Goal: Register for event/course

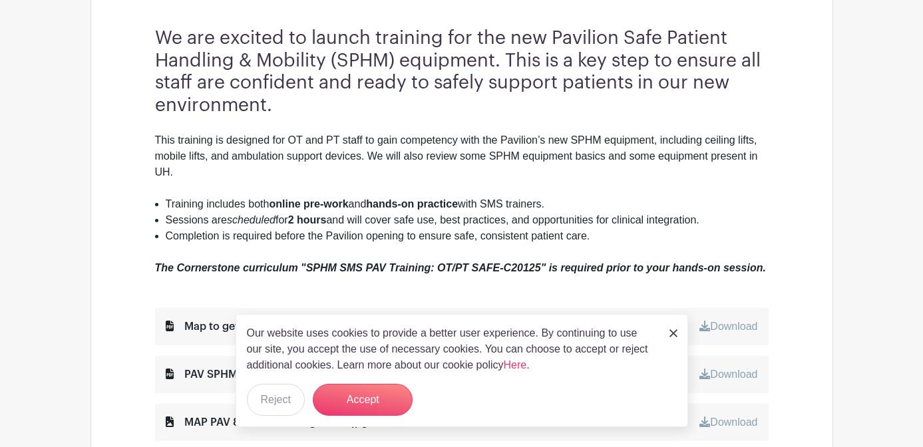
scroll to position [466, 0]
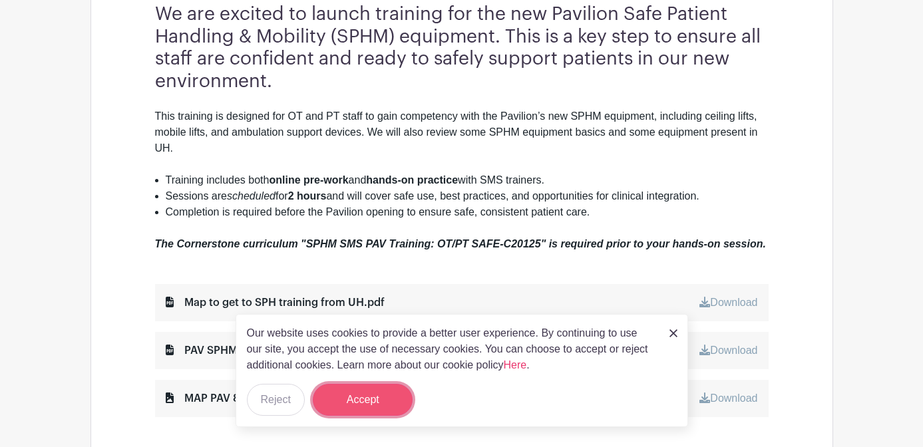
click at [368, 390] on button "Accept" at bounding box center [363, 400] width 100 height 32
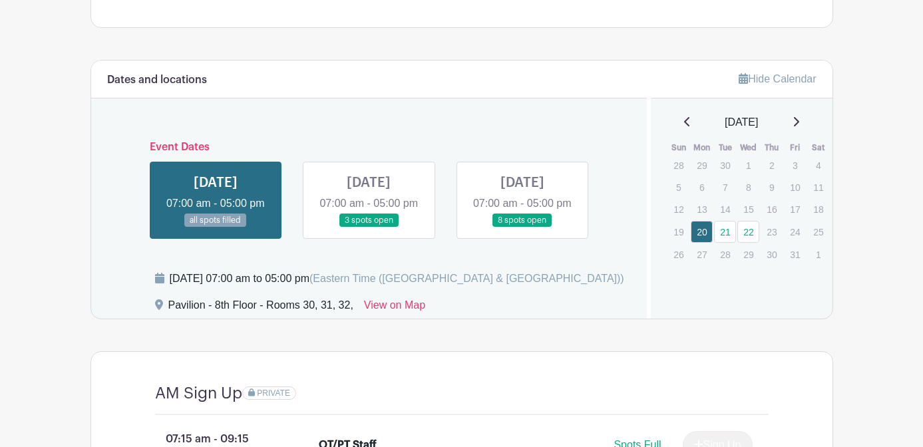
scroll to position [932, 0]
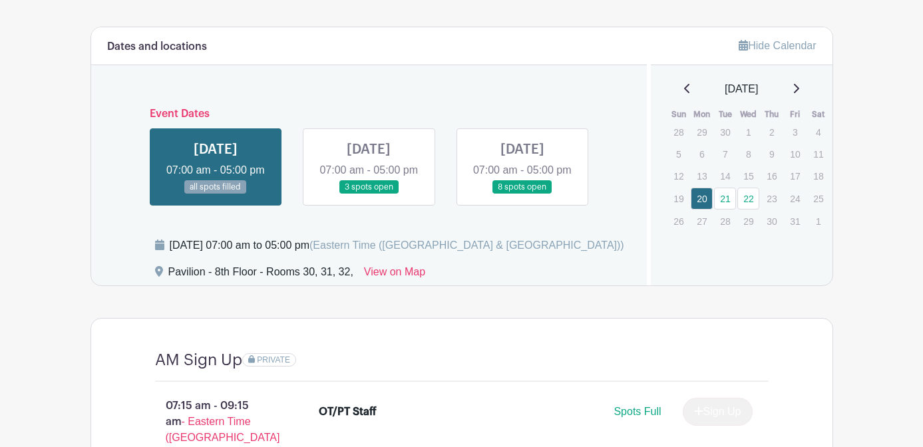
click at [369, 194] on link at bounding box center [369, 194] width 0 height 0
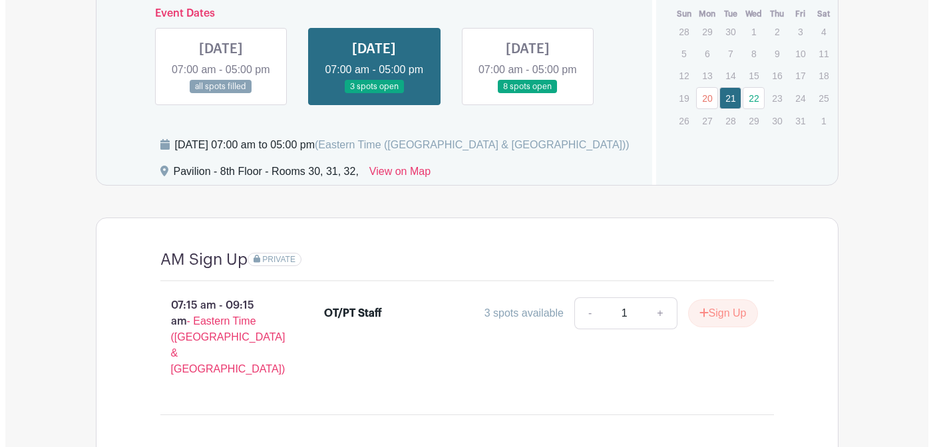
scroll to position [972, 0]
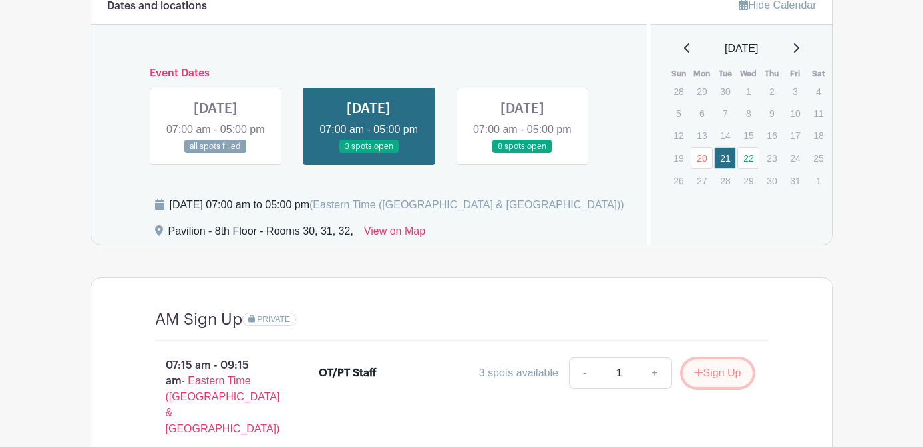
click at [753, 366] on button "Sign Up" at bounding box center [718, 373] width 70 height 28
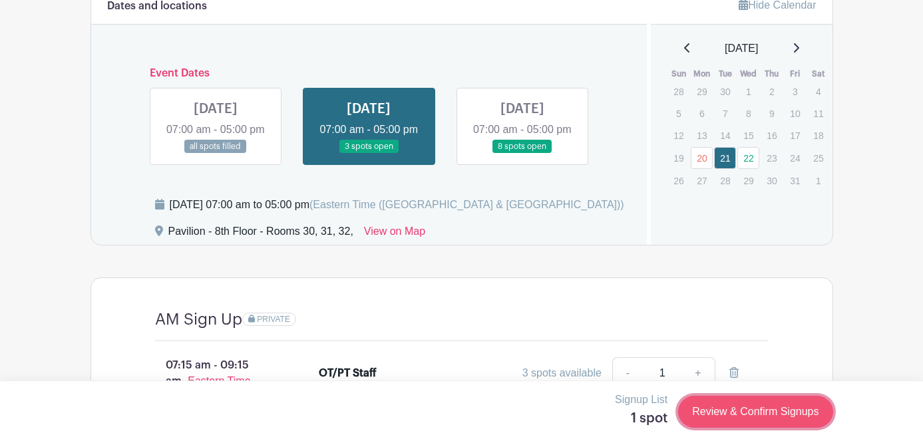
click at [773, 412] on link "Review & Confirm Signups" at bounding box center [755, 412] width 154 height 32
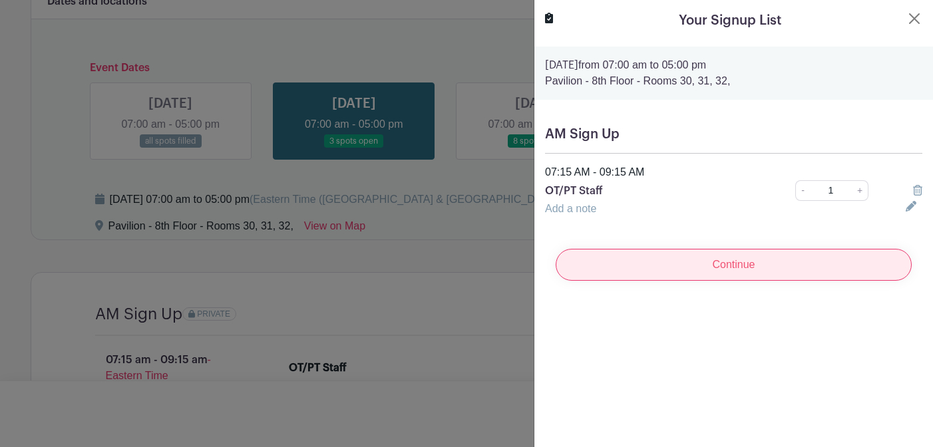
click at [714, 267] on input "Continue" at bounding box center [734, 265] width 356 height 32
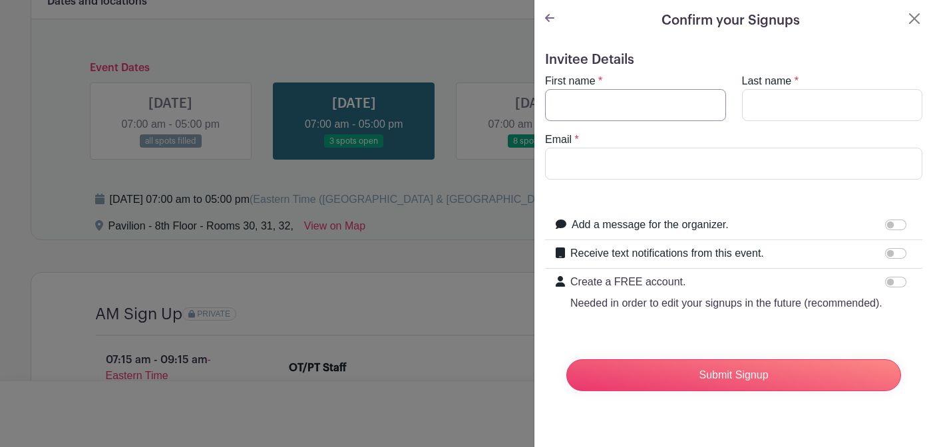
click at [598, 102] on input "First name" at bounding box center [635, 105] width 181 height 32
type input "[PERSON_NAME]"
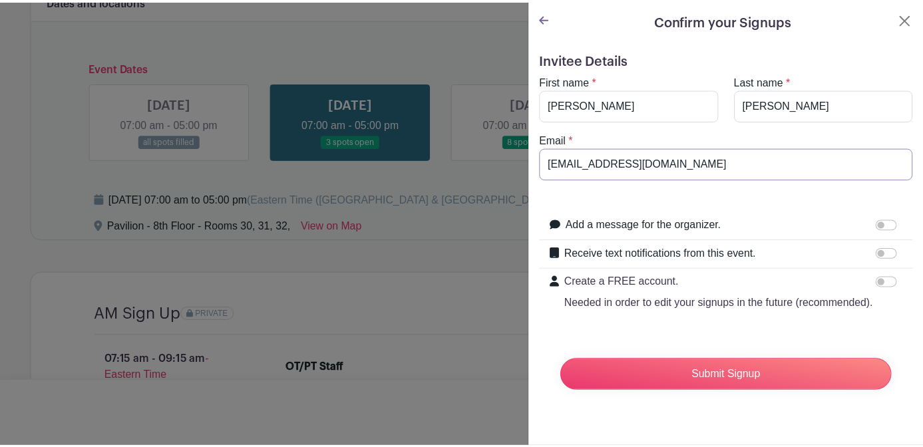
scroll to position [2, 0]
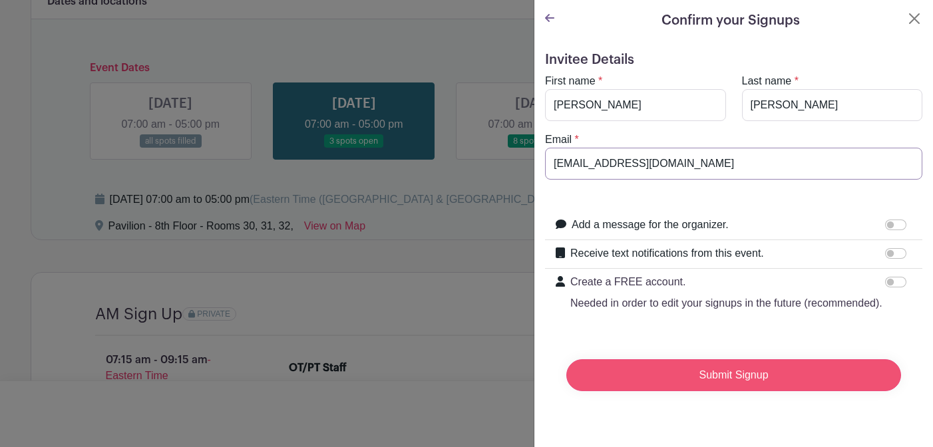
type input "[EMAIL_ADDRESS][DOMAIN_NAME]"
click at [743, 389] on input "Submit Signup" at bounding box center [733, 375] width 335 height 32
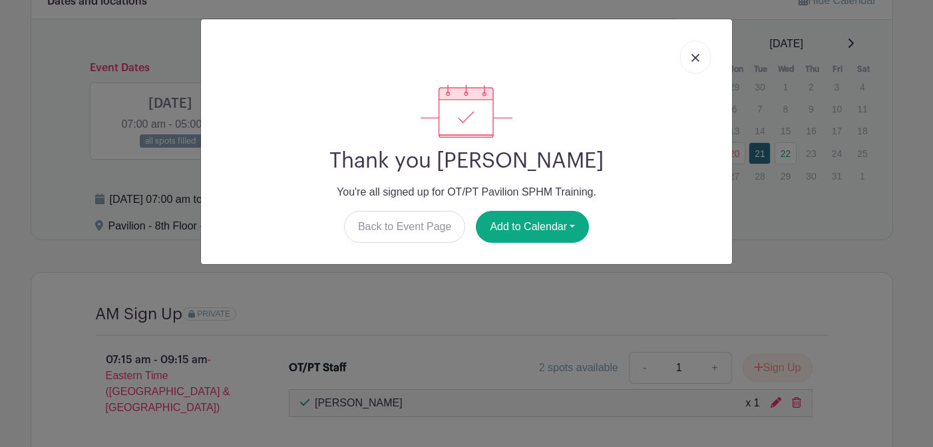
click at [703, 59] on link at bounding box center [695, 57] width 31 height 33
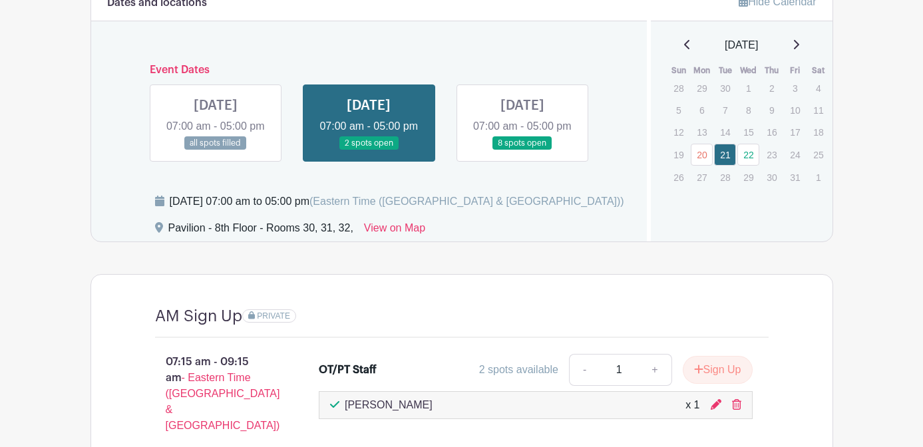
scroll to position [972, 0]
